Goal: Transaction & Acquisition: Purchase product/service

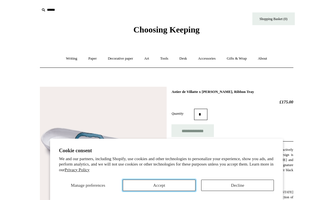
click at [183, 187] on button "Accept" at bounding box center [159, 185] width 73 height 11
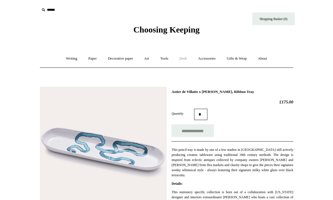
click at [182, 59] on link "Desk +" at bounding box center [183, 58] width 18 height 15
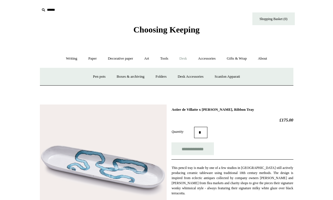
scroll to position [9, 0]
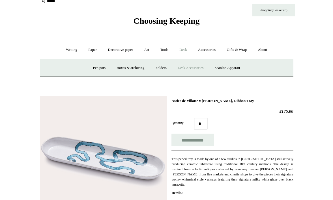
click at [186, 68] on link "Desk Accessories" at bounding box center [191, 68] width 36 height 15
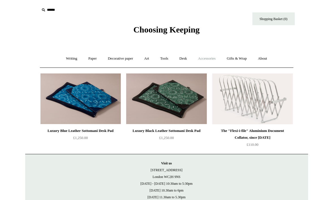
click at [210, 57] on link "Accessories +" at bounding box center [207, 58] width 28 height 15
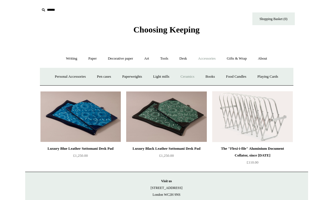
click at [184, 76] on link "Ceramics +" at bounding box center [187, 76] width 24 height 15
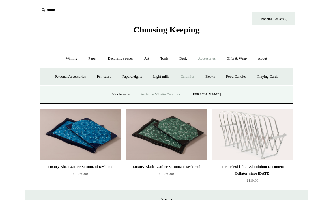
click at [168, 93] on link "Astier de Villatte Ceramics" at bounding box center [161, 94] width 50 height 15
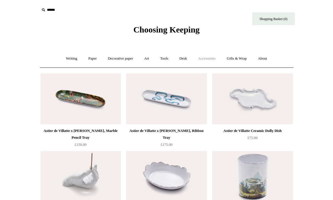
click at [206, 60] on link "Accessories +" at bounding box center [207, 58] width 28 height 15
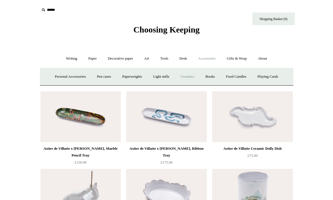
click at [190, 74] on link "Ceramics +" at bounding box center [187, 76] width 24 height 15
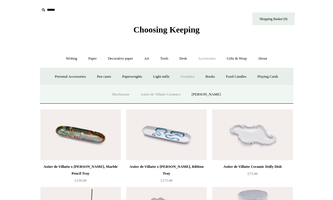
click at [126, 95] on link "Mochaware" at bounding box center [120, 94] width 27 height 15
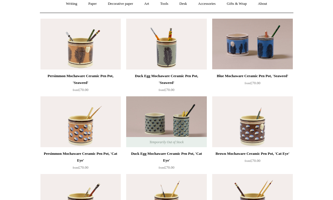
scroll to position [56, 0]
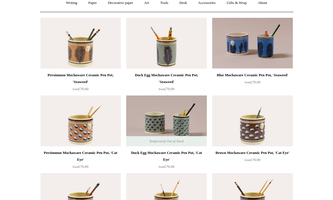
click at [271, 127] on img at bounding box center [252, 121] width 80 height 51
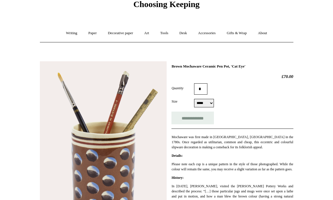
scroll to position [26, 0]
click at [207, 101] on select "***** *****" at bounding box center [204, 103] width 20 height 8
select select "*****"
click at [194, 99] on select "***** *****" at bounding box center [204, 103] width 20 height 8
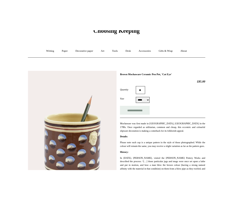
scroll to position [28, 0]
